Goal: Check status: Check status

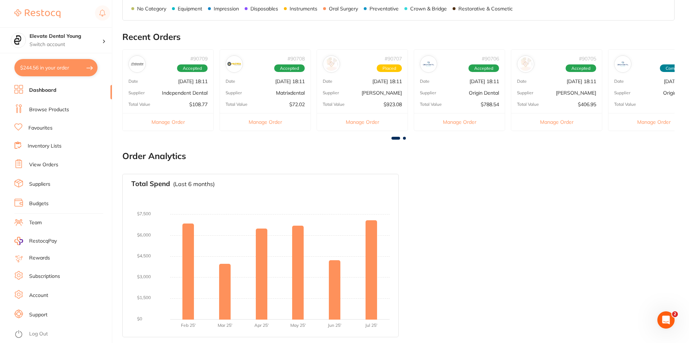
click at [42, 164] on link "View Orders" at bounding box center [43, 164] width 29 height 7
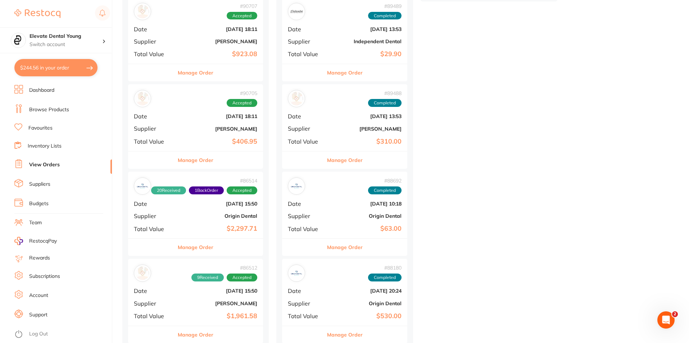
scroll to position [288, 0]
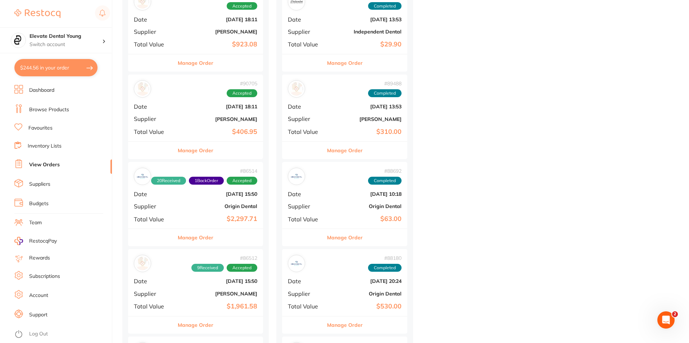
click at [198, 116] on b "[PERSON_NAME]" at bounding box center [218, 119] width 78 height 6
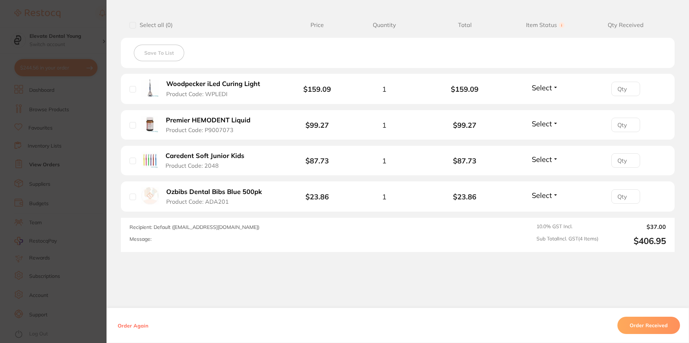
scroll to position [180, 0]
click at [553, 158] on button "Select" at bounding box center [545, 158] width 31 height 9
click at [545, 174] on span "Received" at bounding box center [545, 173] width 18 height 5
click at [553, 194] on button "Select" at bounding box center [545, 194] width 31 height 9
click at [538, 210] on span "Received" at bounding box center [545, 209] width 18 height 5
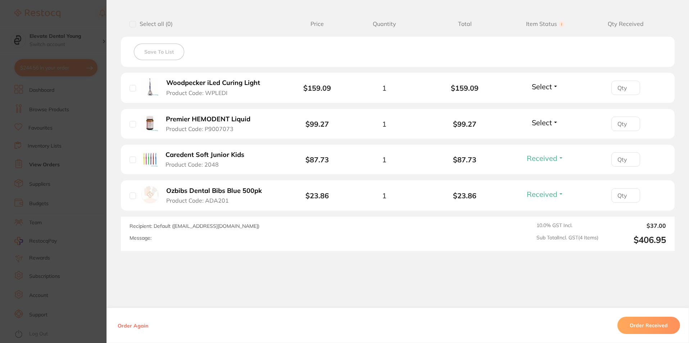
click at [615, 95] on input "number" at bounding box center [626, 88] width 29 height 14
type input "1"
click at [616, 95] on input "number" at bounding box center [626, 88] width 29 height 14
type input "1"
click at [555, 123] on button "Select" at bounding box center [545, 122] width 31 height 9
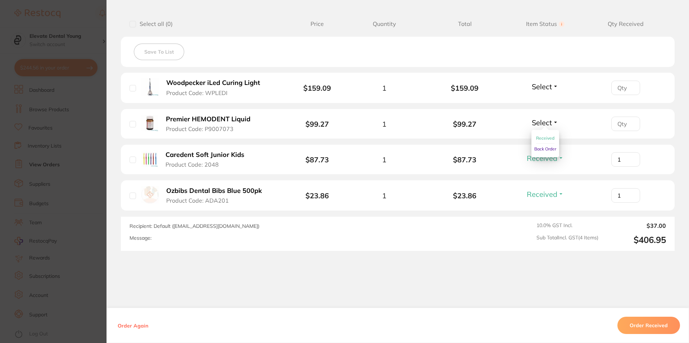
click at [547, 136] on span "Received" at bounding box center [545, 137] width 18 height 5
click at [618, 95] on input "number" at bounding box center [626, 88] width 29 height 14
type input "1"
click at [431, 21] on span "Total" at bounding box center [465, 24] width 81 height 7
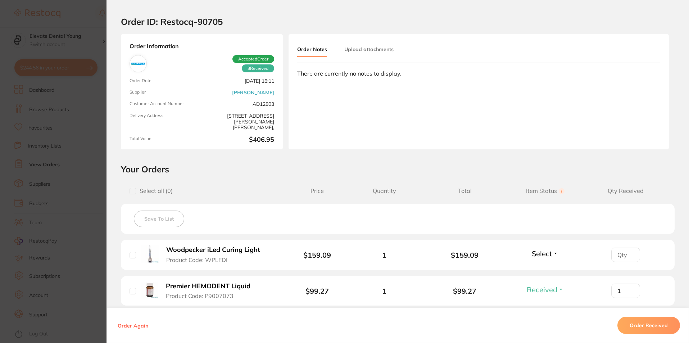
scroll to position [0, 0]
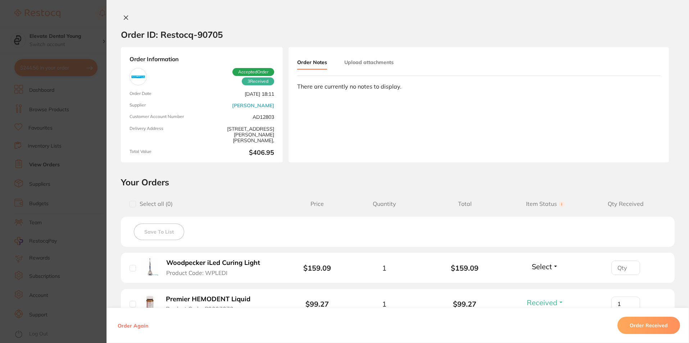
click at [124, 17] on icon at bounding box center [126, 18] width 4 height 4
